Goal: Task Accomplishment & Management: Manage account settings

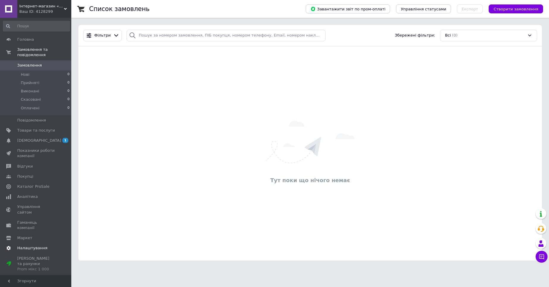
click at [33, 245] on span "Налаштування" at bounding box center [32, 247] width 30 height 5
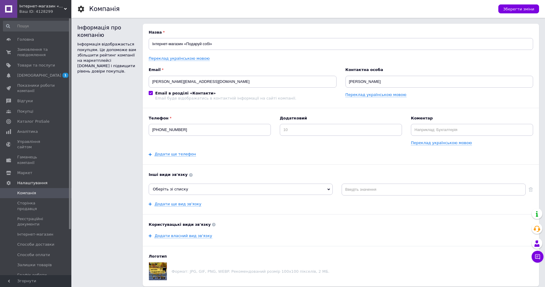
scroll to position [56, 0]
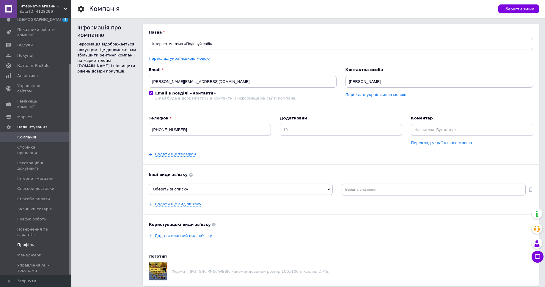
click at [24, 242] on span "Профіль" at bounding box center [25, 244] width 17 height 5
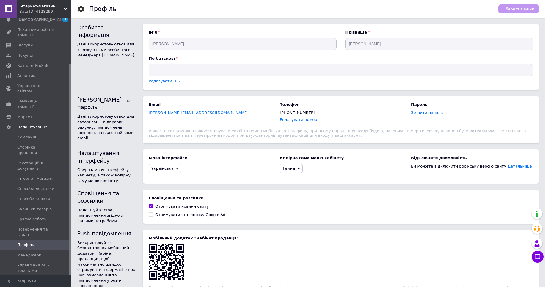
click at [425, 111] on span "Змінити пароль" at bounding box center [427, 113] width 32 height 5
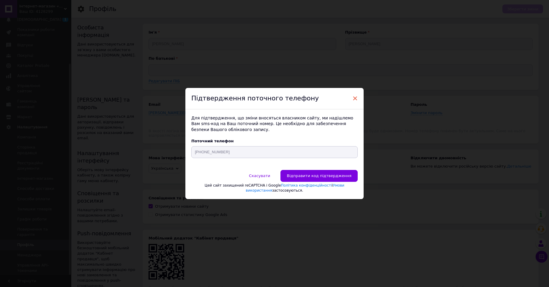
click at [353, 96] on span "×" at bounding box center [354, 98] width 5 height 10
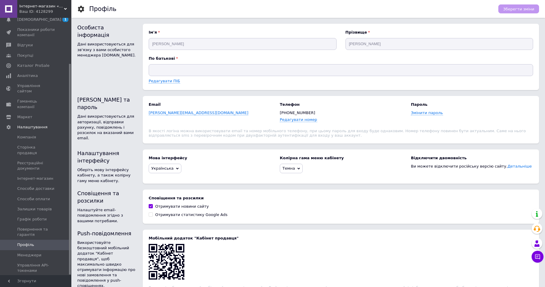
click at [41, 9] on span "Інтернет-магазин «Подаруй собі»" at bounding box center [41, 6] width 45 height 5
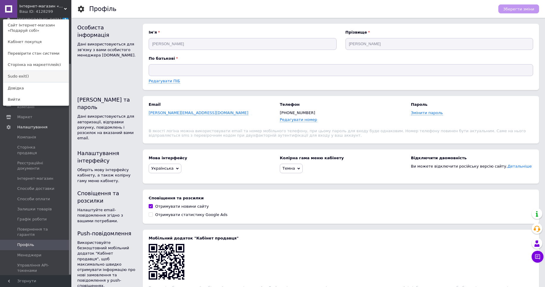
click at [36, 75] on link "Sudo exit()" at bounding box center [35, 76] width 65 height 11
